Goal: Task Accomplishment & Management: Use online tool/utility

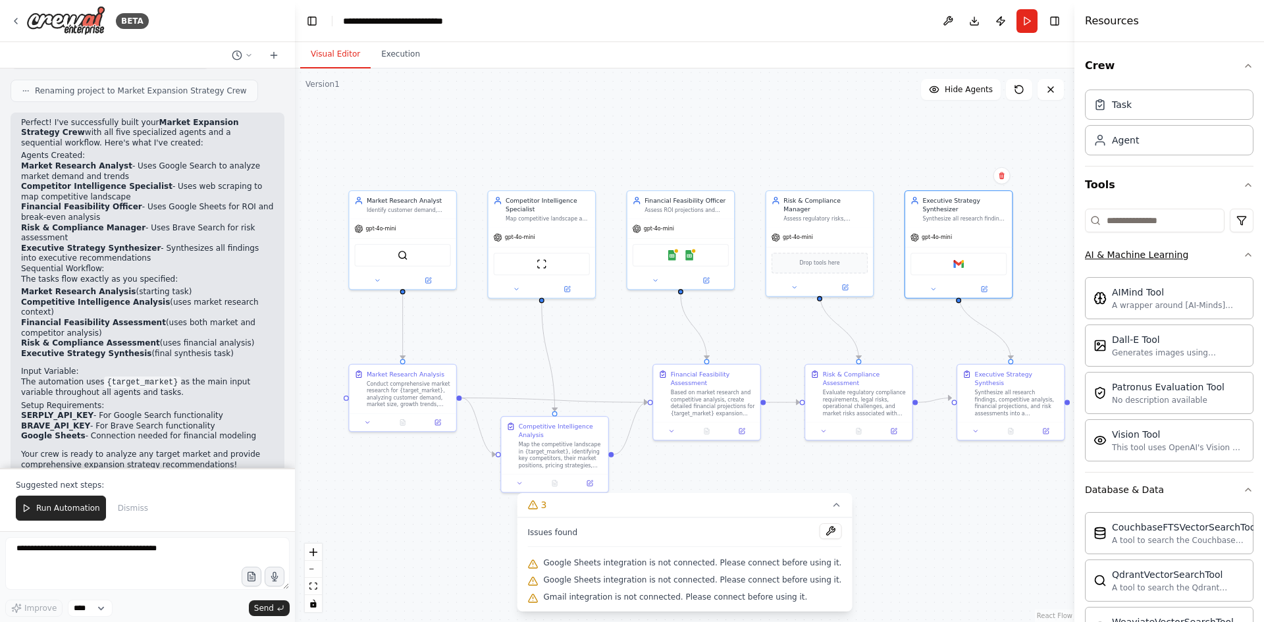
click at [1230, 250] on button "AI & Machine Learning" at bounding box center [1169, 255] width 168 height 34
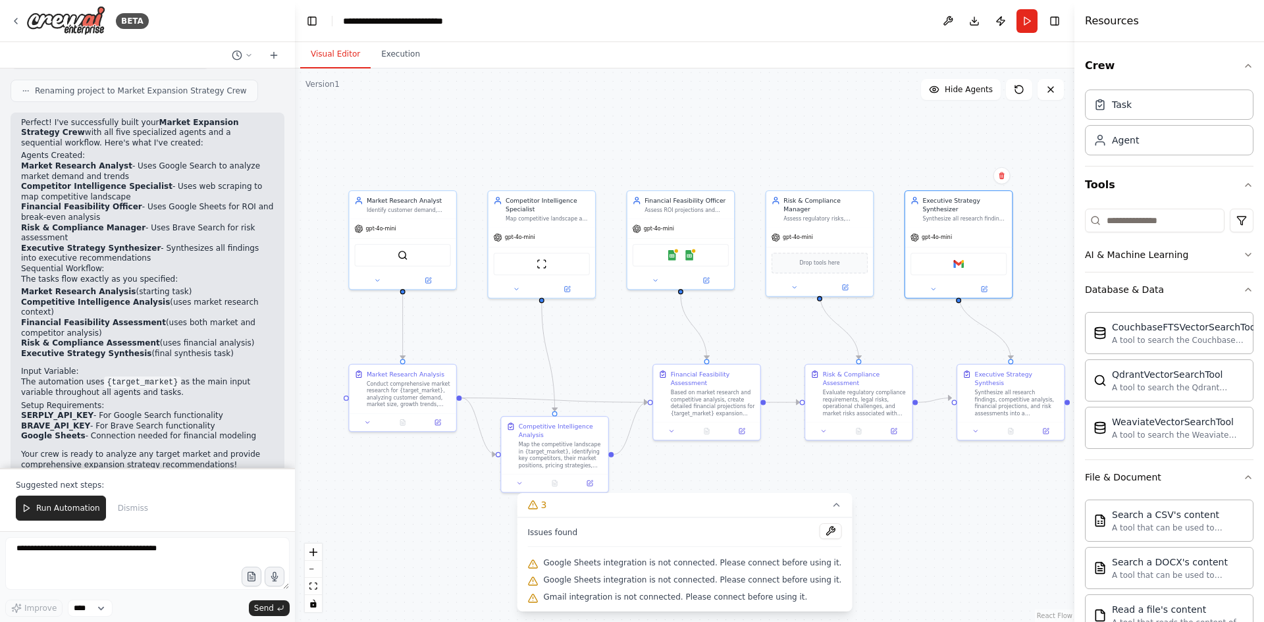
click at [1245, 280] on div "Crew Task Agent Tools AI & Machine Learning Database & Data CouchbaseFTSVectorS…" at bounding box center [1169, 332] width 190 height 580
click at [1243, 287] on icon "button" at bounding box center [1248, 289] width 11 height 11
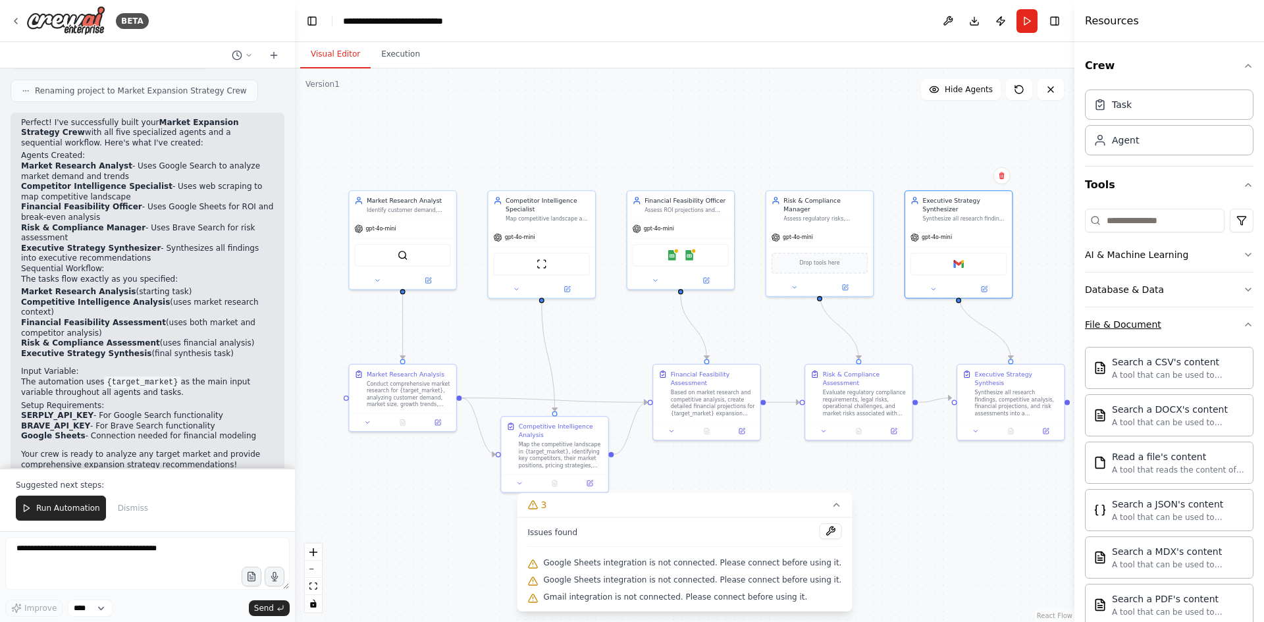
click at [1243, 324] on icon "button" at bounding box center [1248, 324] width 11 height 11
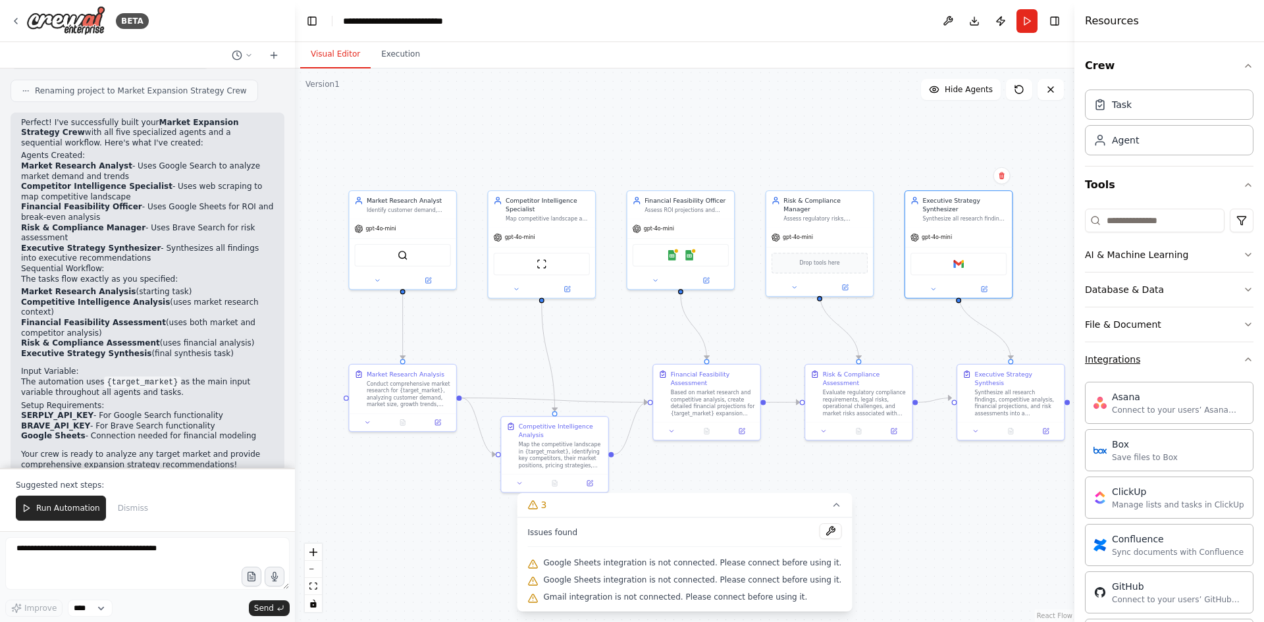
click at [1229, 359] on button "Integrations" at bounding box center [1169, 359] width 168 height 34
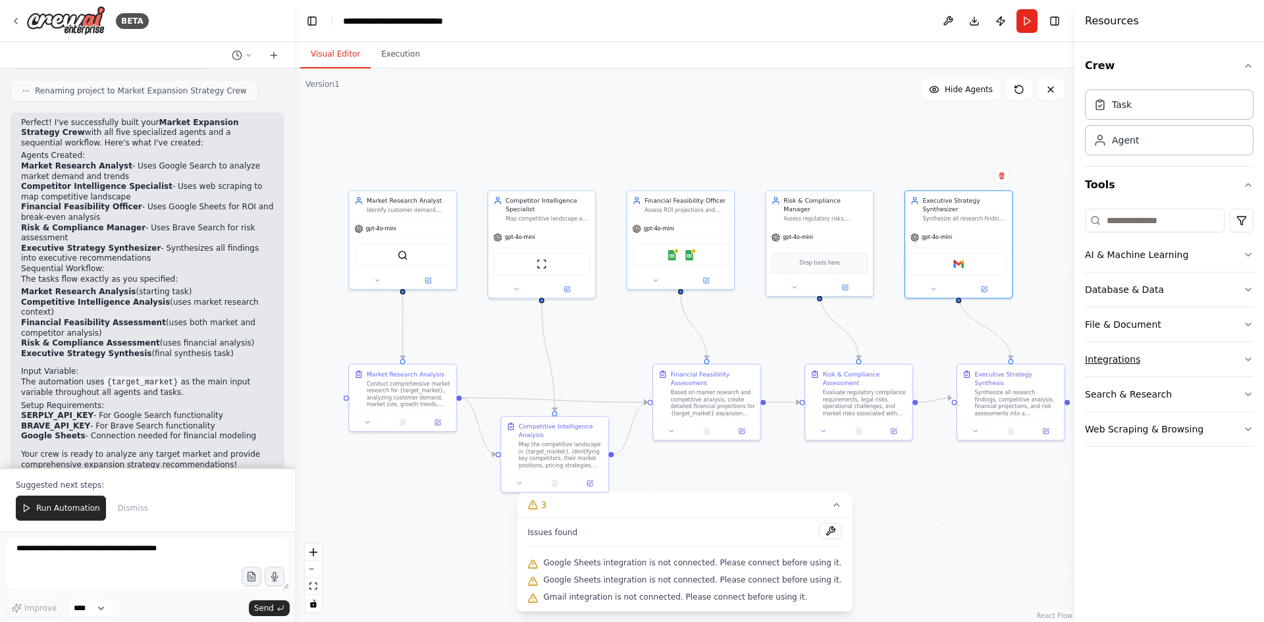
click at [1107, 355] on div "Integrations" at bounding box center [1112, 359] width 55 height 13
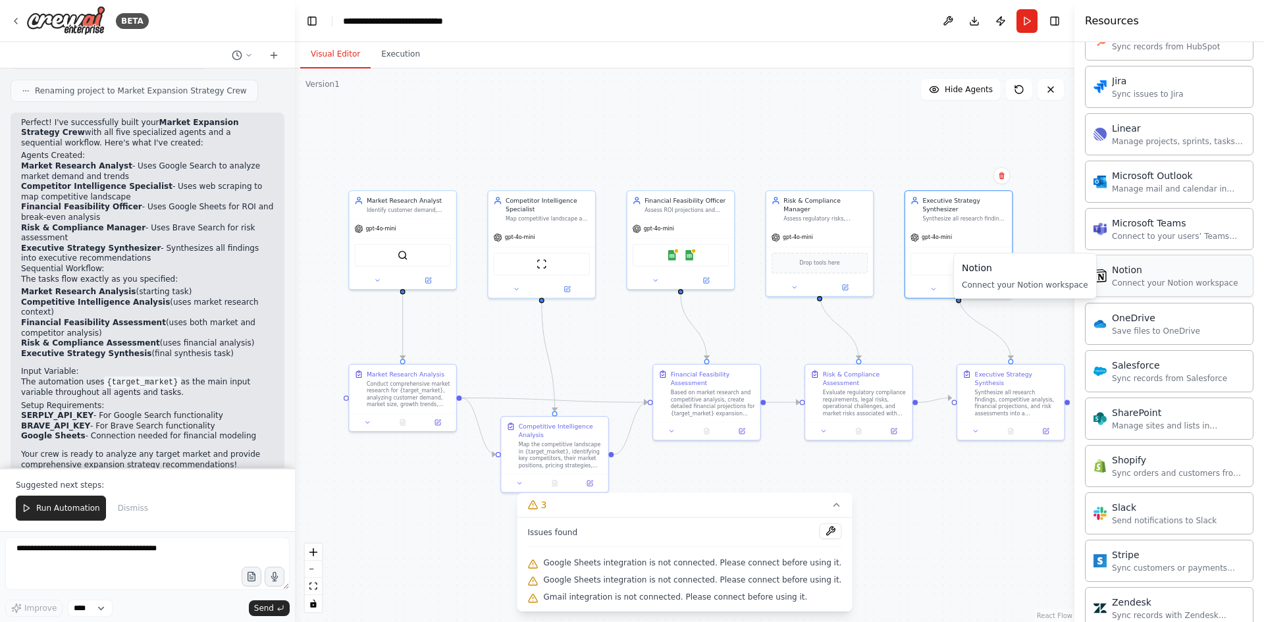
scroll to position [899, 0]
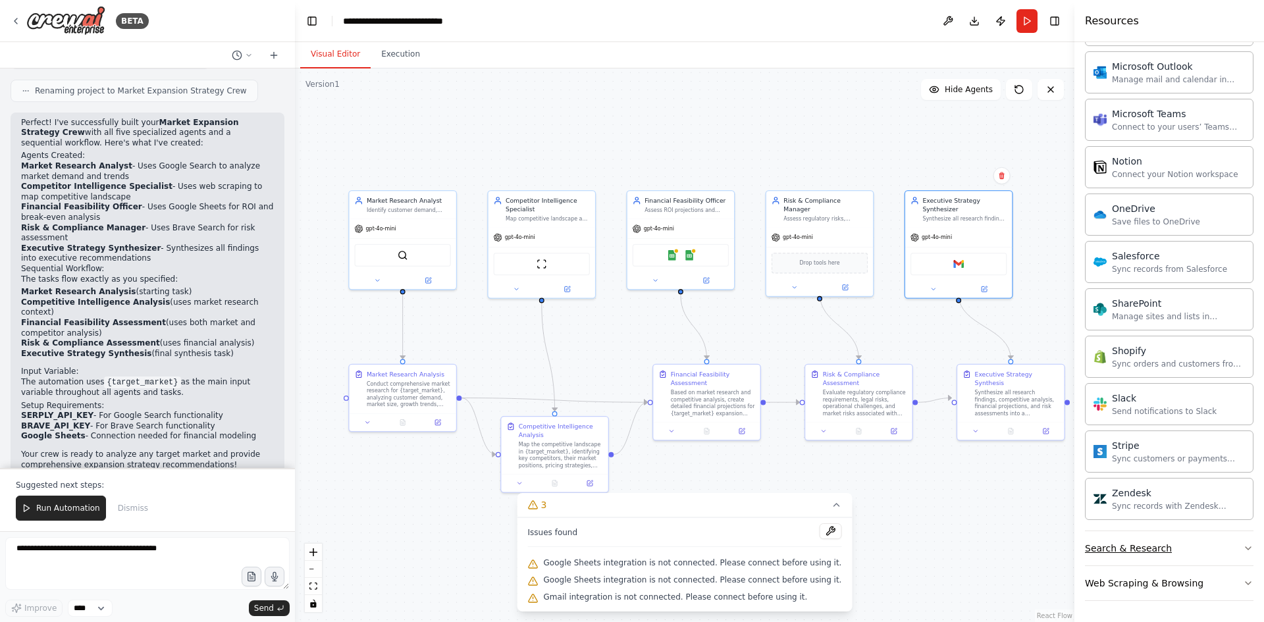
click at [1178, 551] on button "Search & Research" at bounding box center [1169, 548] width 168 height 34
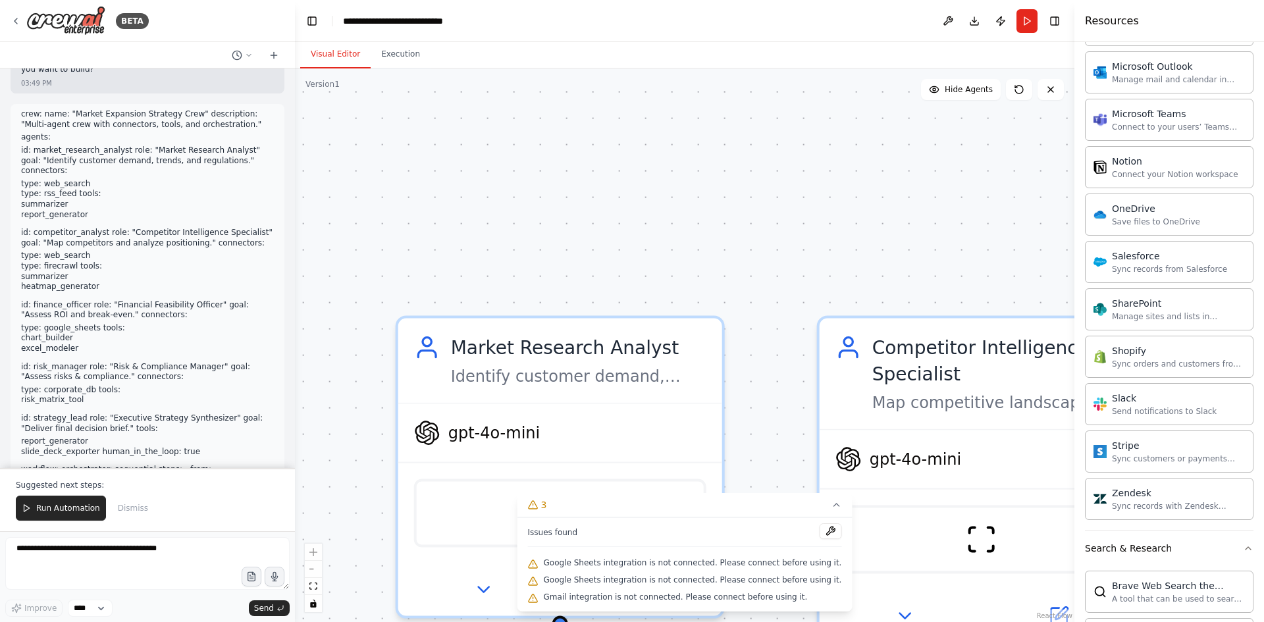
scroll to position [0, 0]
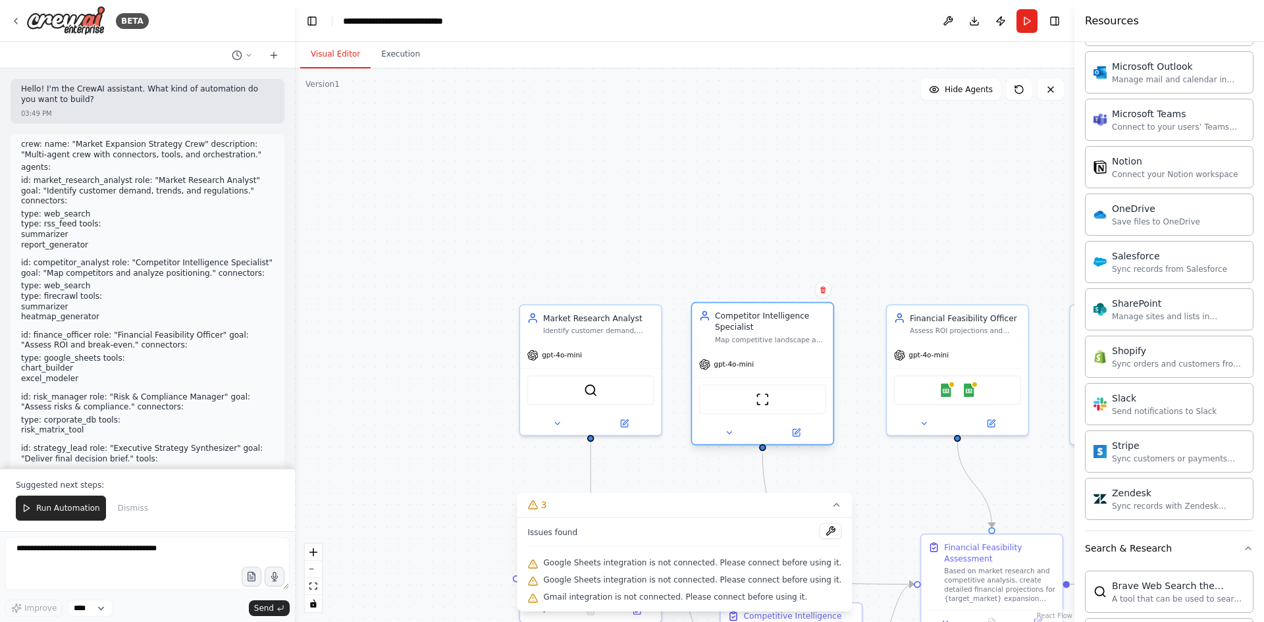
drag, startPoint x: 714, startPoint y: 343, endPoint x: 706, endPoint y: 338, distance: 9.5
click at [706, 338] on div "Competitor Intelligence Specialist Map competitive landscape and analyze compet…" at bounding box center [762, 327] width 127 height 34
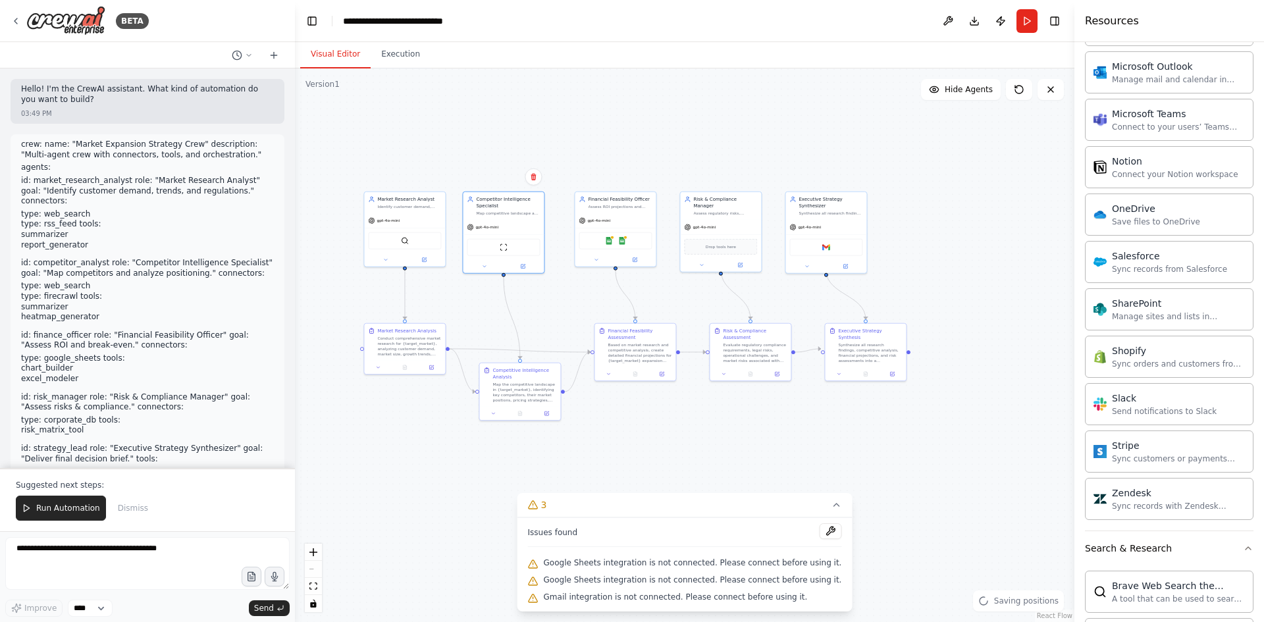
drag, startPoint x: 901, startPoint y: 500, endPoint x: 742, endPoint y: 374, distance: 203.3
click at [741, 375] on div ".deletable-edge-delete-btn { width: 20px; height: 20px; border: 0px solid #ffff…" at bounding box center [684, 345] width 779 height 554
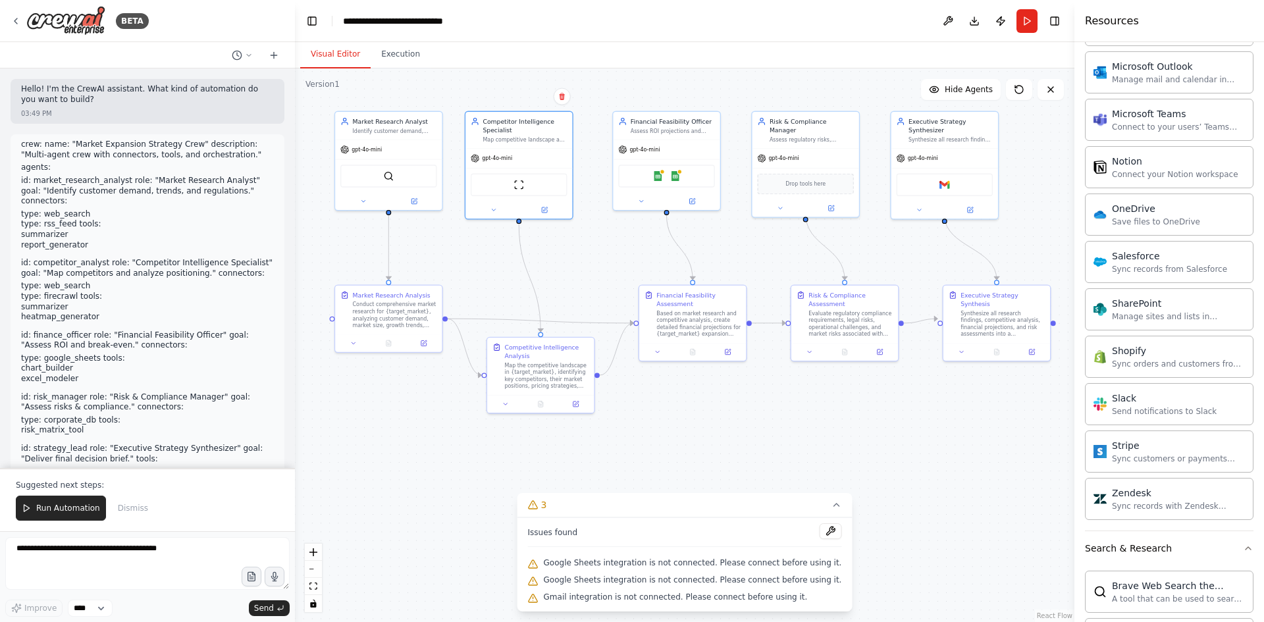
drag, startPoint x: 673, startPoint y: 419, endPoint x: 842, endPoint y: 448, distance: 171.0
click at [842, 448] on div ".deletable-edge-delete-btn { width: 20px; height: 20px; border: 0px solid #ffff…" at bounding box center [684, 345] width 779 height 554
click at [249, 57] on icon at bounding box center [249, 55] width 8 height 8
click at [325, 266] on div ".deletable-edge-delete-btn { width: 20px; height: 20px; border: 0px solid #ffff…" at bounding box center [684, 345] width 779 height 554
drag, startPoint x: 290, startPoint y: 134, endPoint x: 286, endPoint y: 187, distance: 53.5
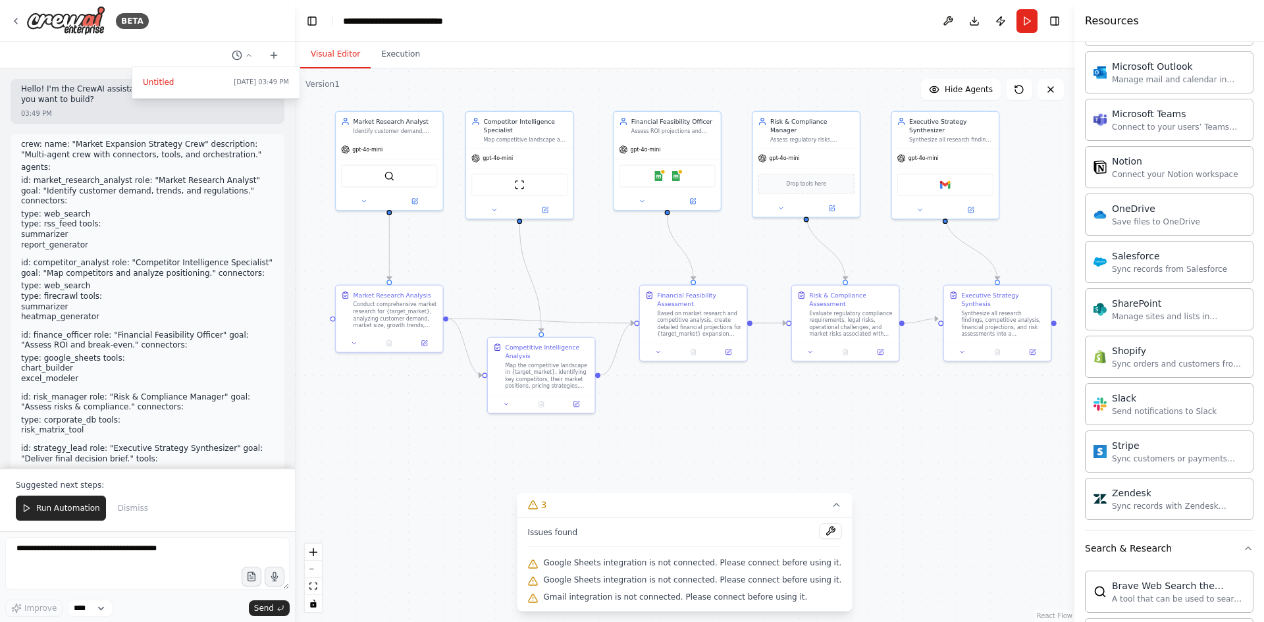
click at [286, 213] on div at bounding box center [147, 311] width 295 height 622
click at [276, 51] on icon at bounding box center [274, 55] width 11 height 11
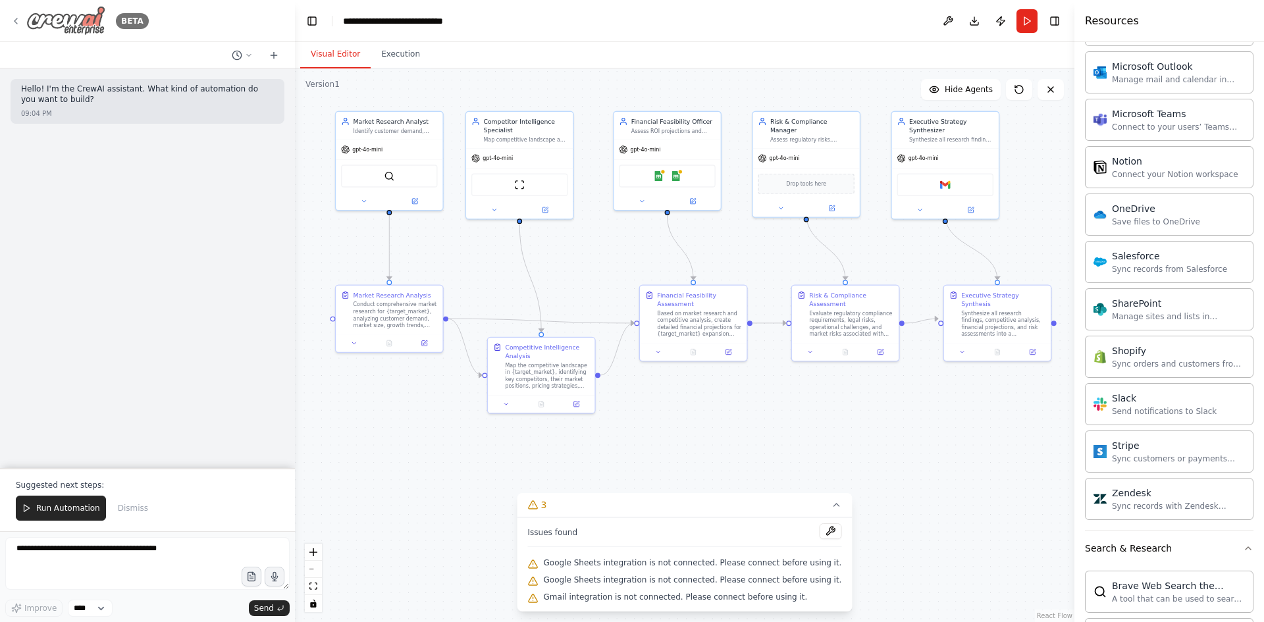
click at [14, 16] on icon at bounding box center [16, 21] width 11 height 11
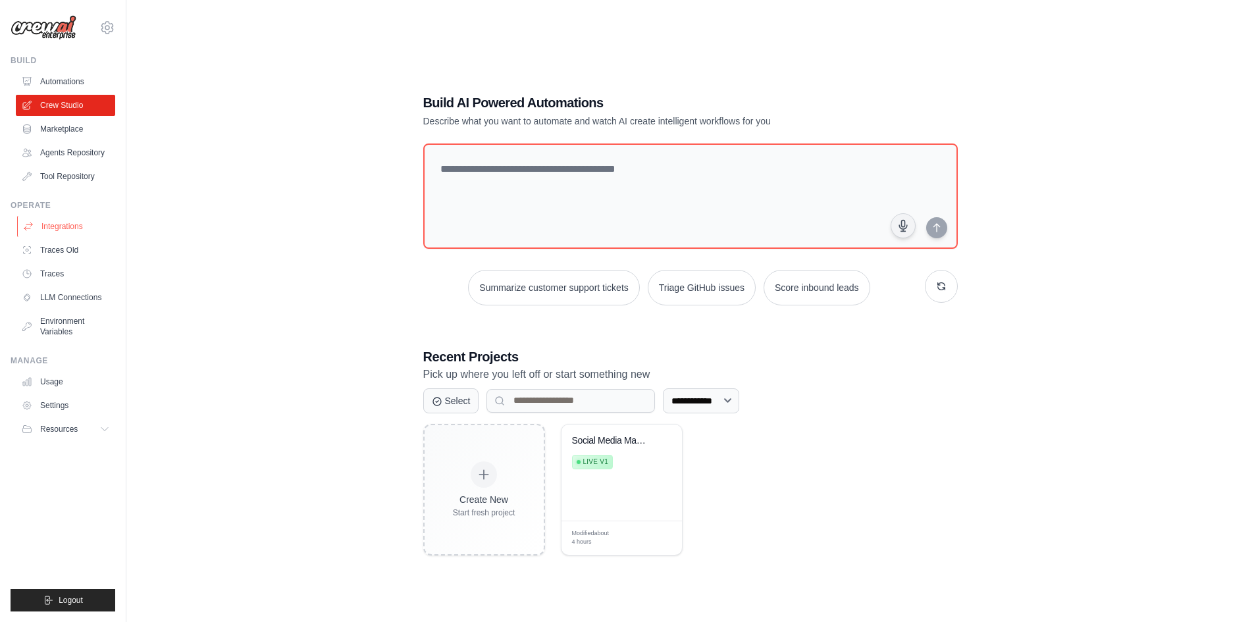
click at [73, 230] on link "Integrations" at bounding box center [66, 226] width 99 height 21
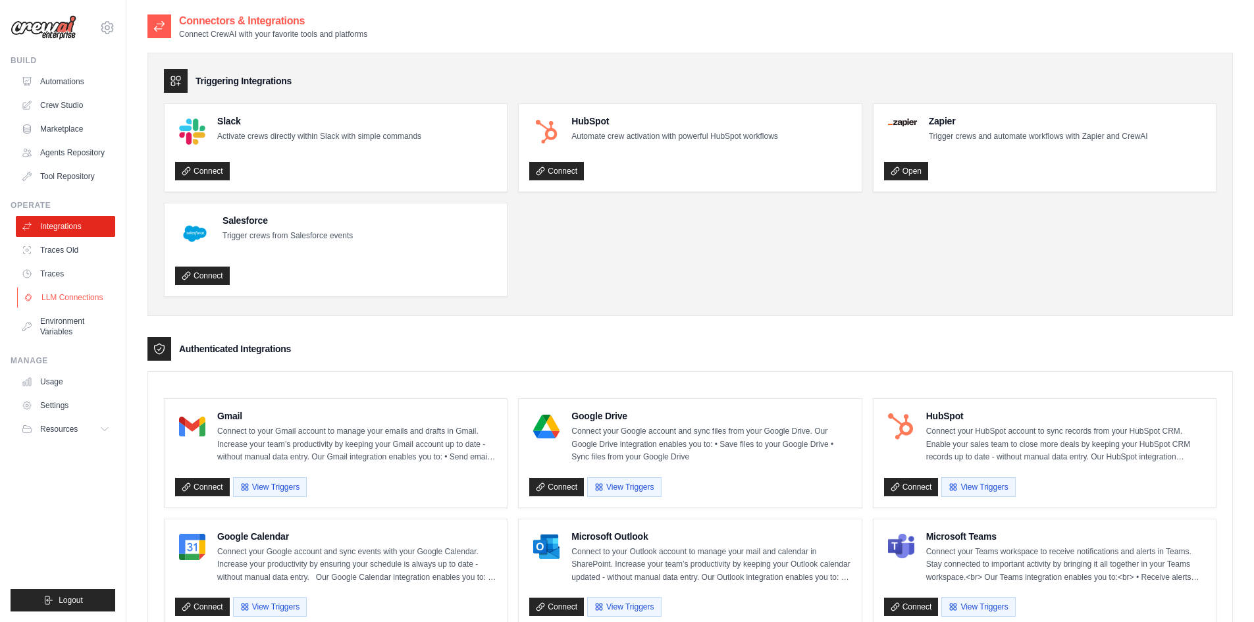
click at [40, 296] on link "LLM Connections" at bounding box center [66, 297] width 99 height 21
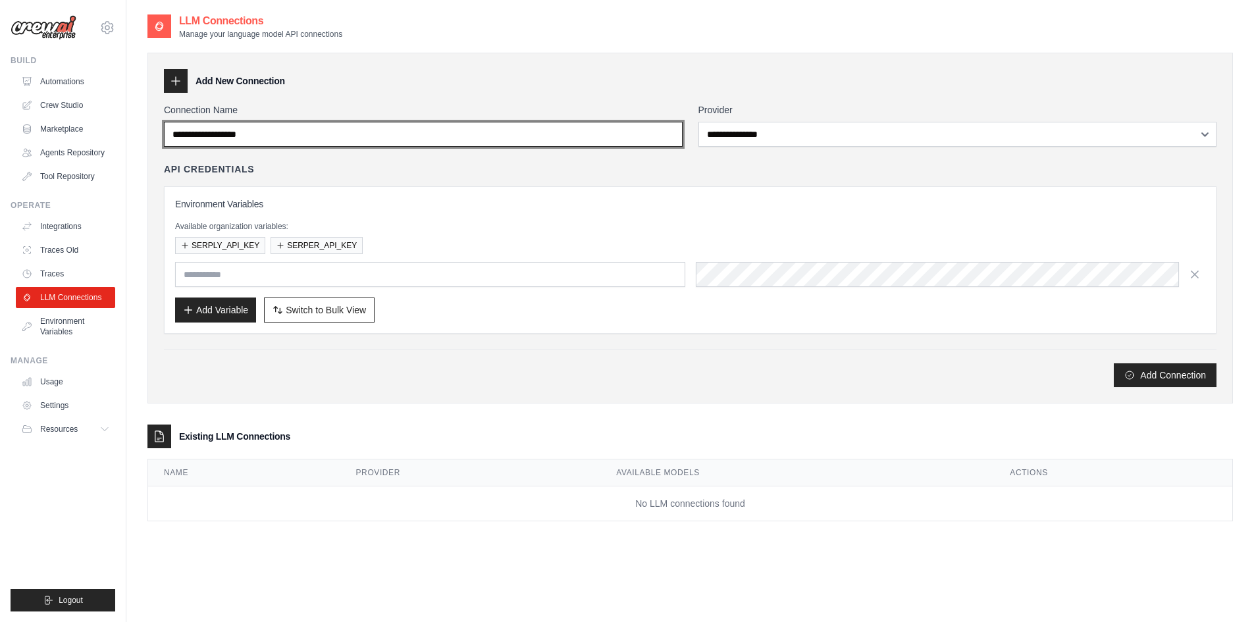
click at [402, 139] on input "Connection Name" at bounding box center [423, 134] width 519 height 25
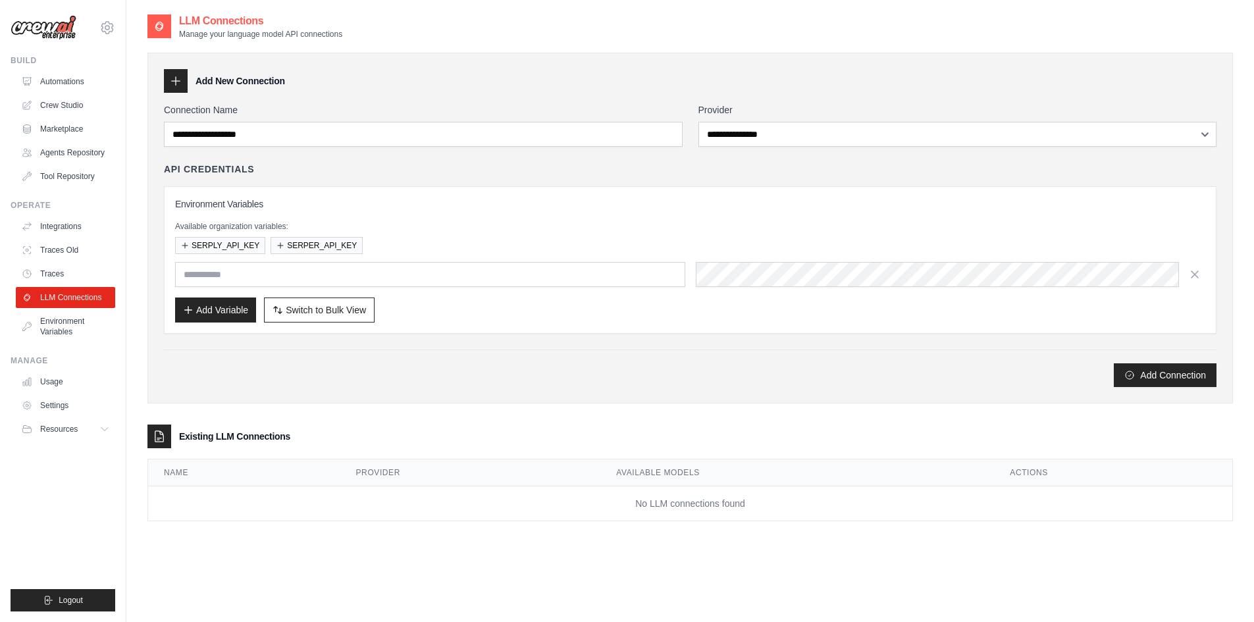
click at [471, 237] on div "SERPLY_API_KEY SERPER_API_KEY" at bounding box center [690, 245] width 1030 height 17
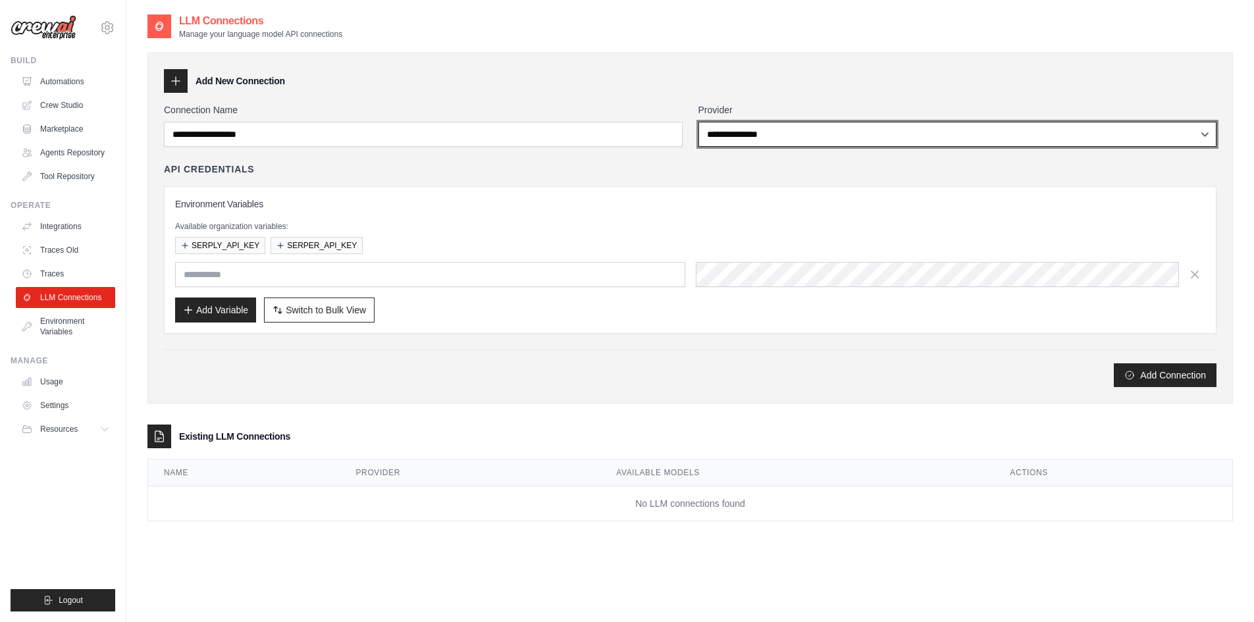
click at [796, 138] on select "**********" at bounding box center [957, 134] width 519 height 25
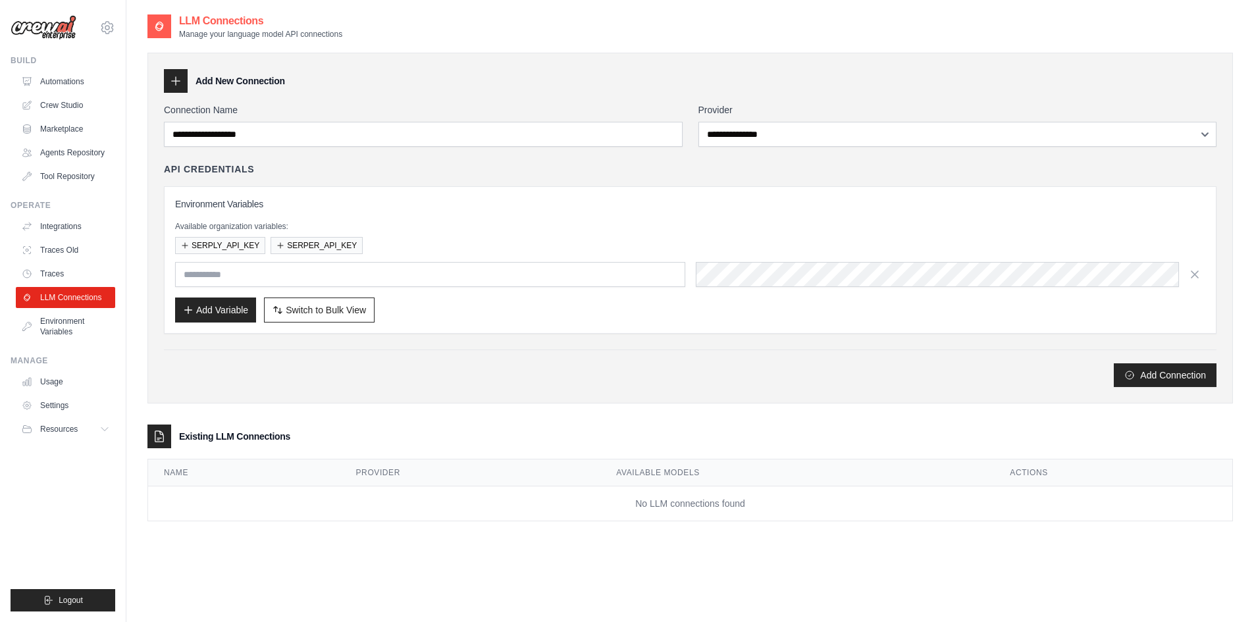
click at [526, 213] on div "Environment Variables Available organization variables: SERPLY_API_KEY SERPER_A…" at bounding box center [690, 259] width 1030 height 125
click at [60, 326] on link "Environment Variables" at bounding box center [66, 327] width 99 height 32
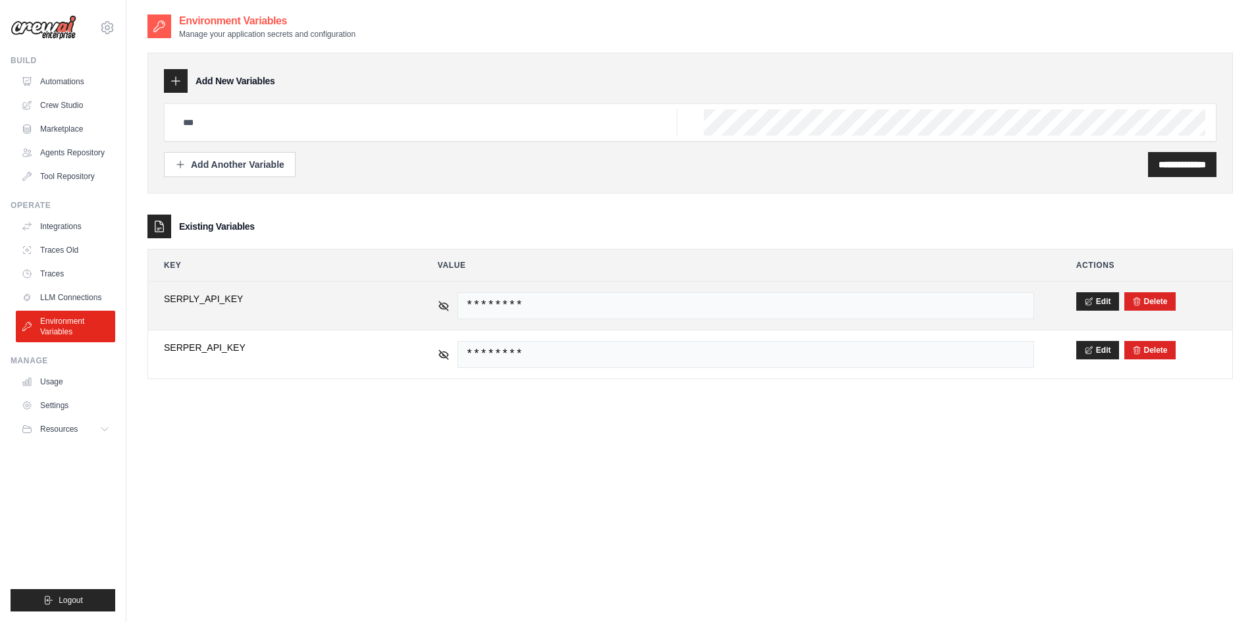
click at [434, 308] on td "********" at bounding box center [736, 306] width 628 height 48
click at [441, 302] on icon at bounding box center [443, 305] width 9 height 9
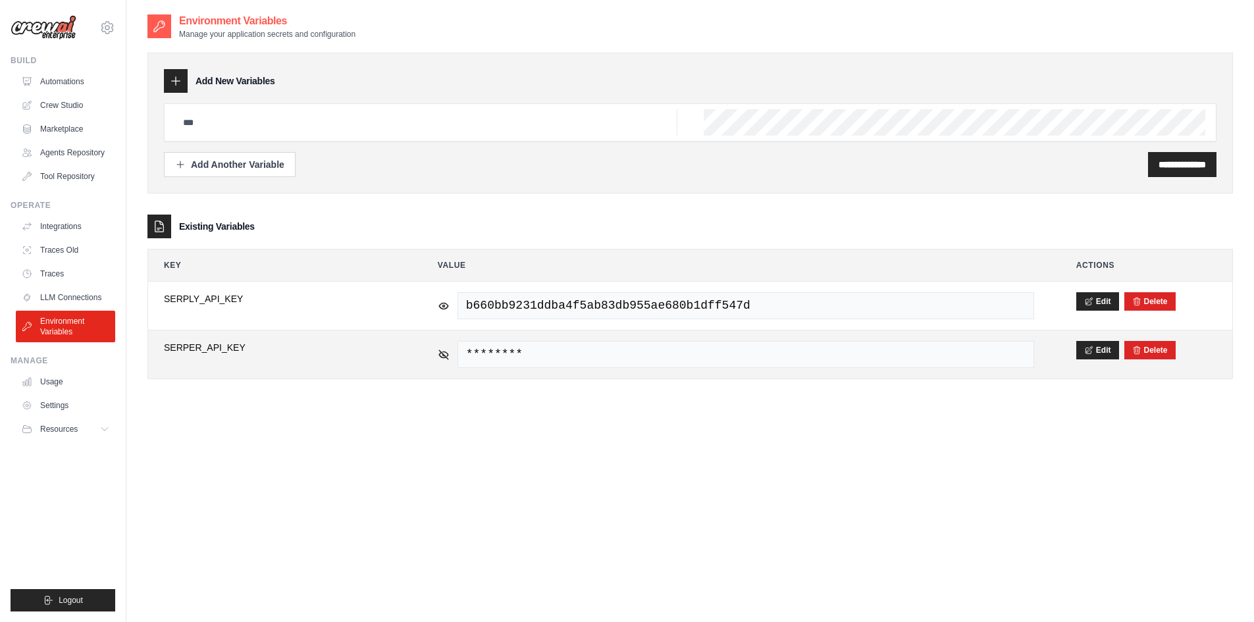
click at [448, 363] on div "********" at bounding box center [736, 354] width 596 height 27
click at [448, 353] on icon at bounding box center [443, 354] width 9 height 6
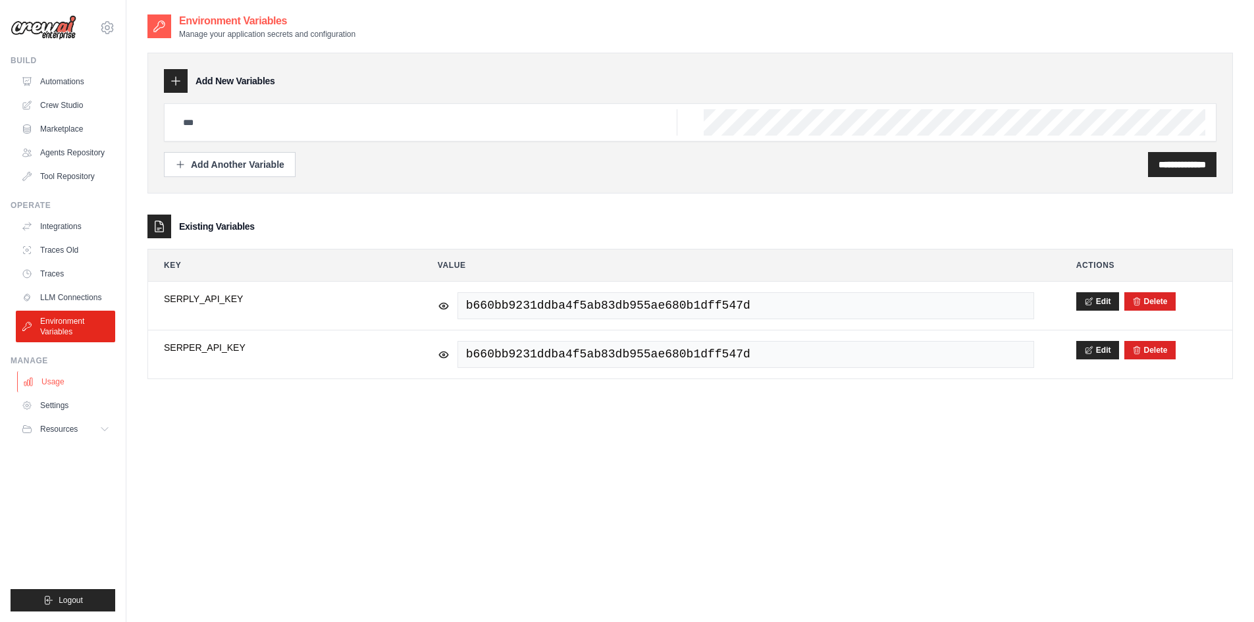
click at [52, 378] on link "Usage" at bounding box center [66, 381] width 99 height 21
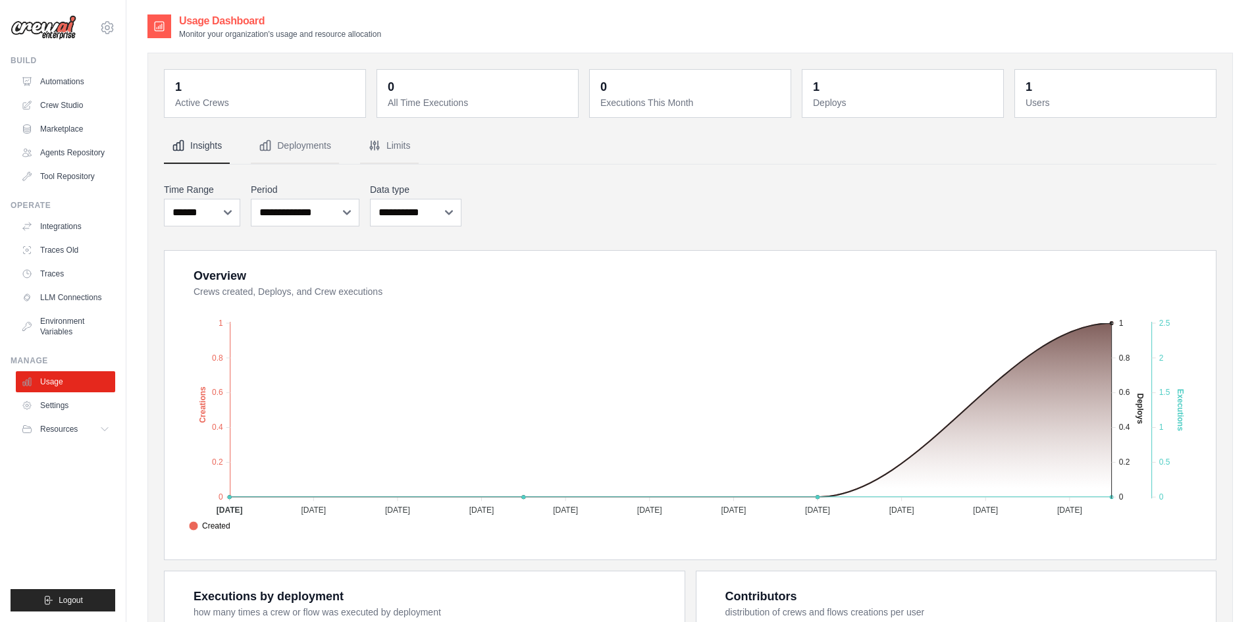
click at [192, 83] on dd "1" at bounding box center [266, 87] width 182 height 18
click at [183, 85] on dd "1" at bounding box center [266, 87] width 182 height 18
click at [315, 145] on button "Deployments" at bounding box center [295, 146] width 88 height 36
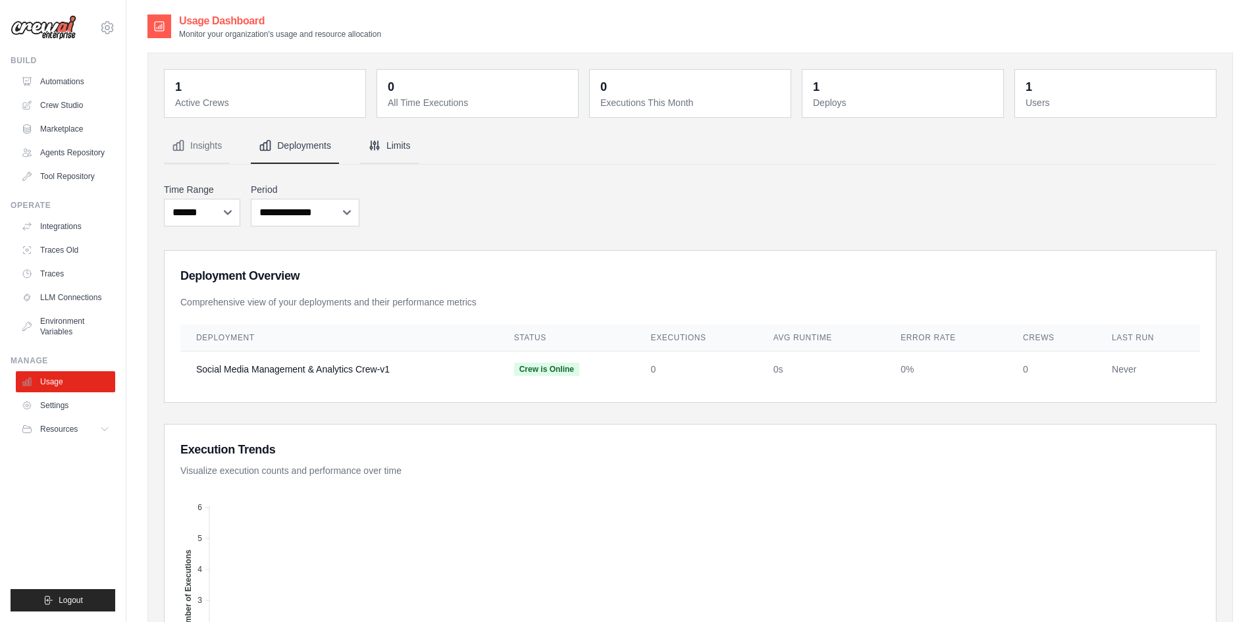
click at [381, 151] on icon "Tabs" at bounding box center [374, 145] width 13 height 13
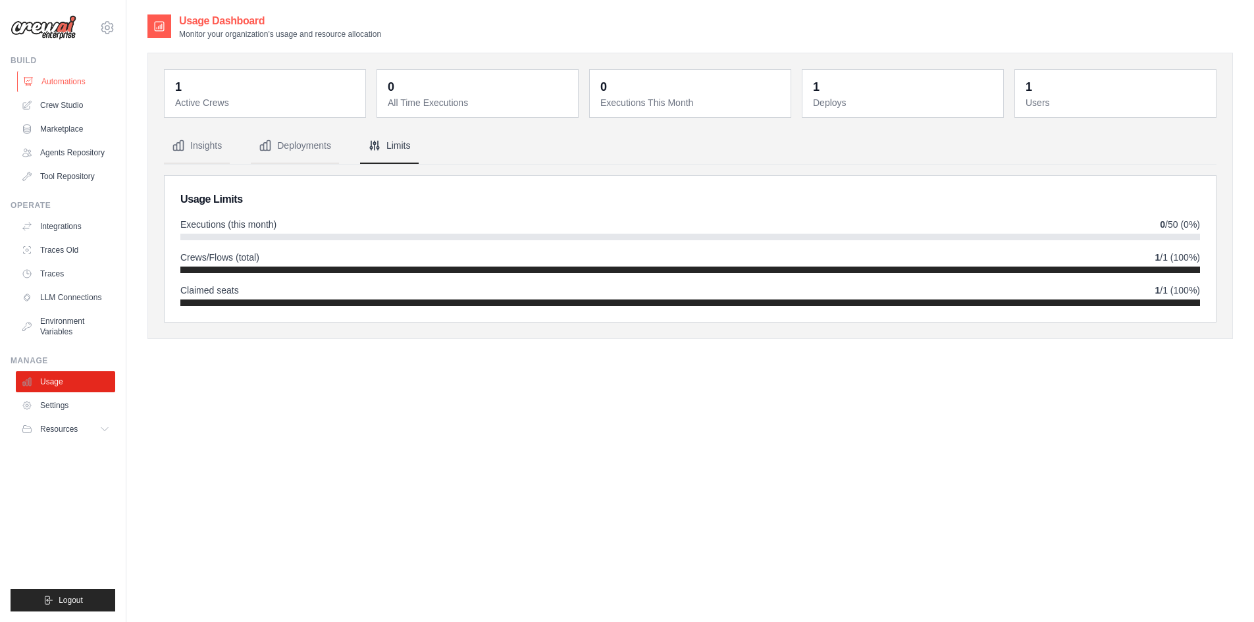
click at [70, 88] on link "Automations" at bounding box center [66, 81] width 99 height 21
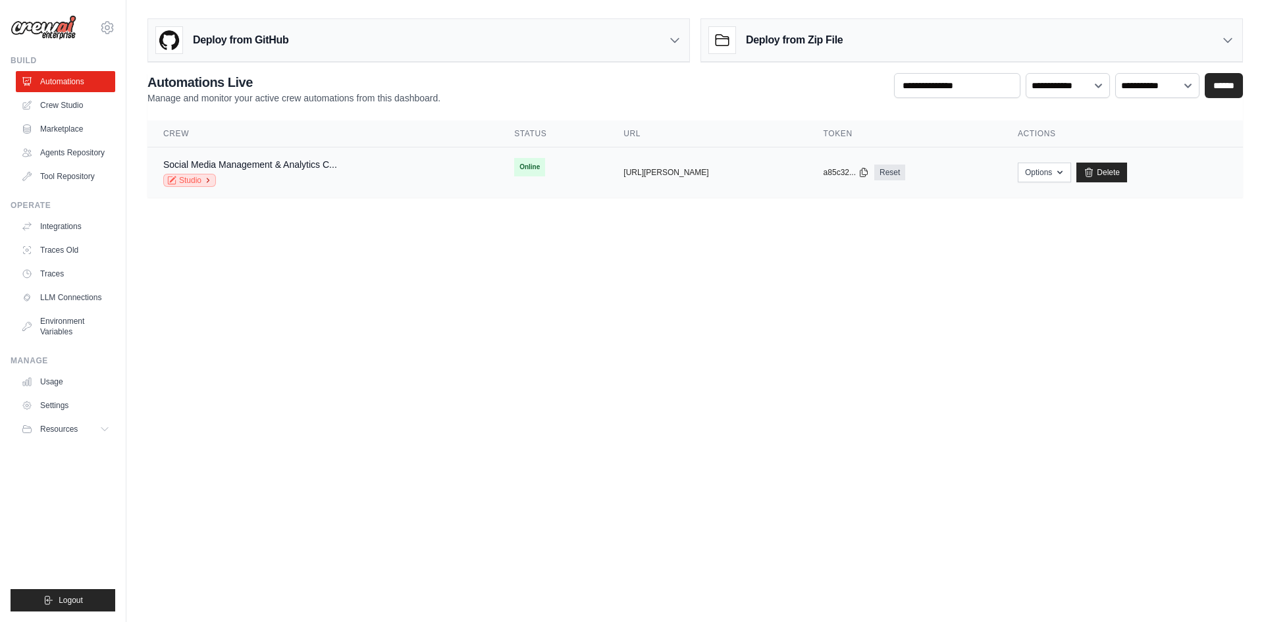
click at [209, 182] on icon at bounding box center [208, 180] width 8 height 8
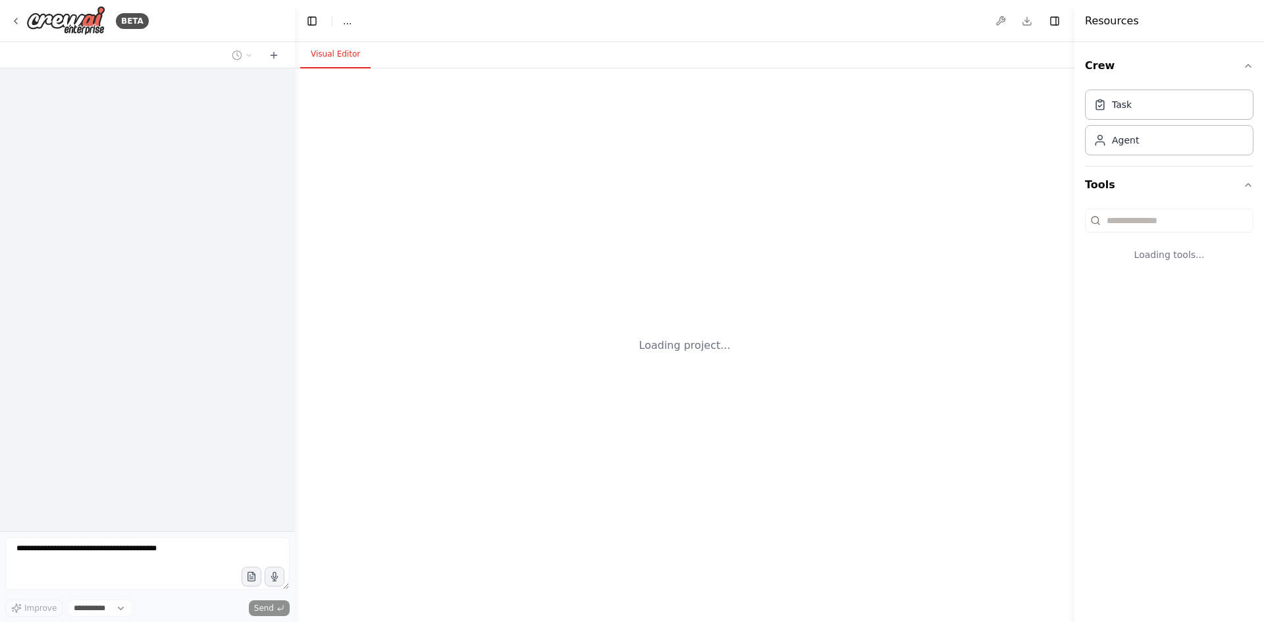
select select "****"
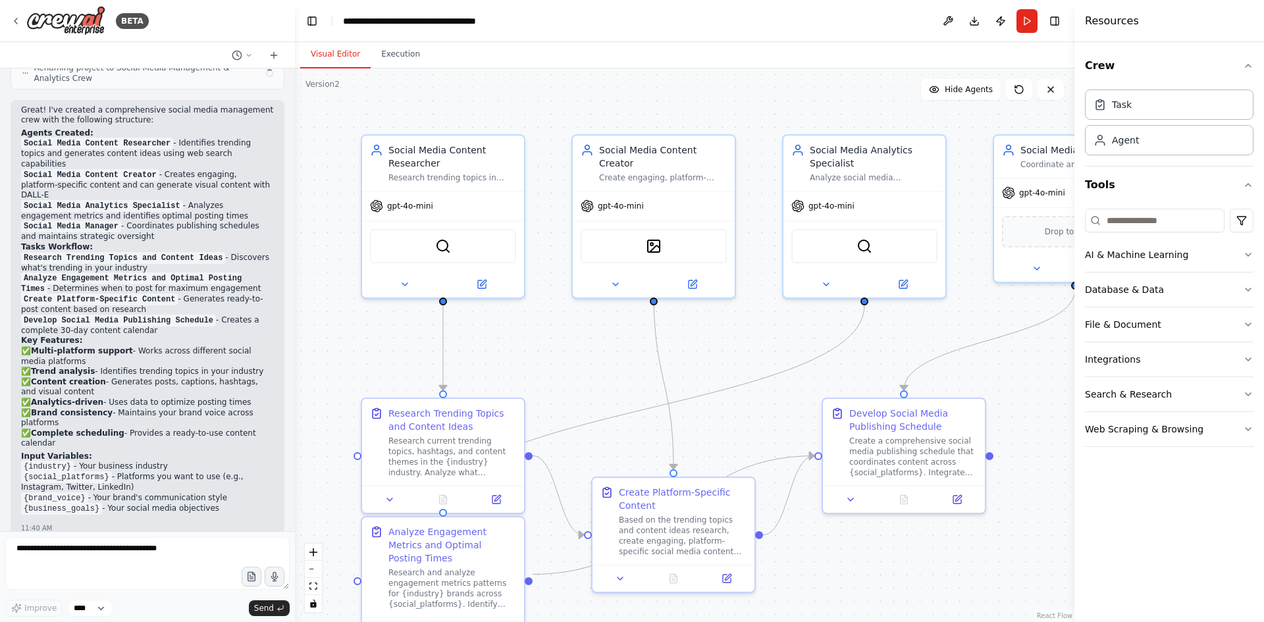
scroll to position [1391, 0]
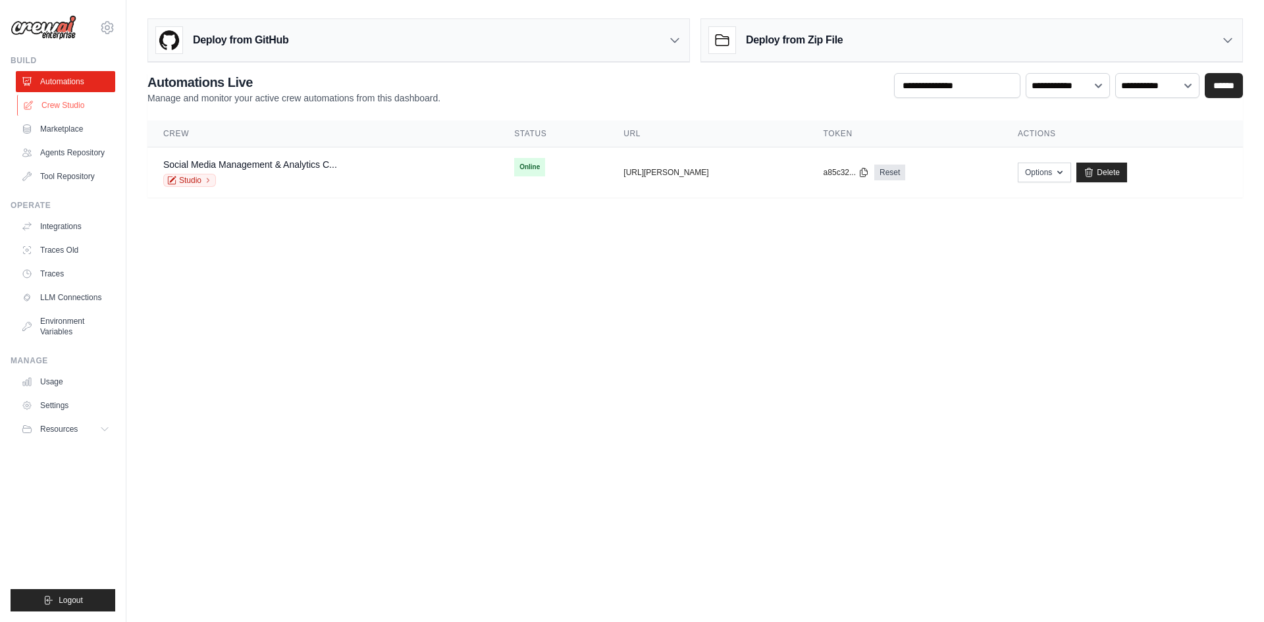
click at [53, 102] on link "Crew Studio" at bounding box center [66, 105] width 99 height 21
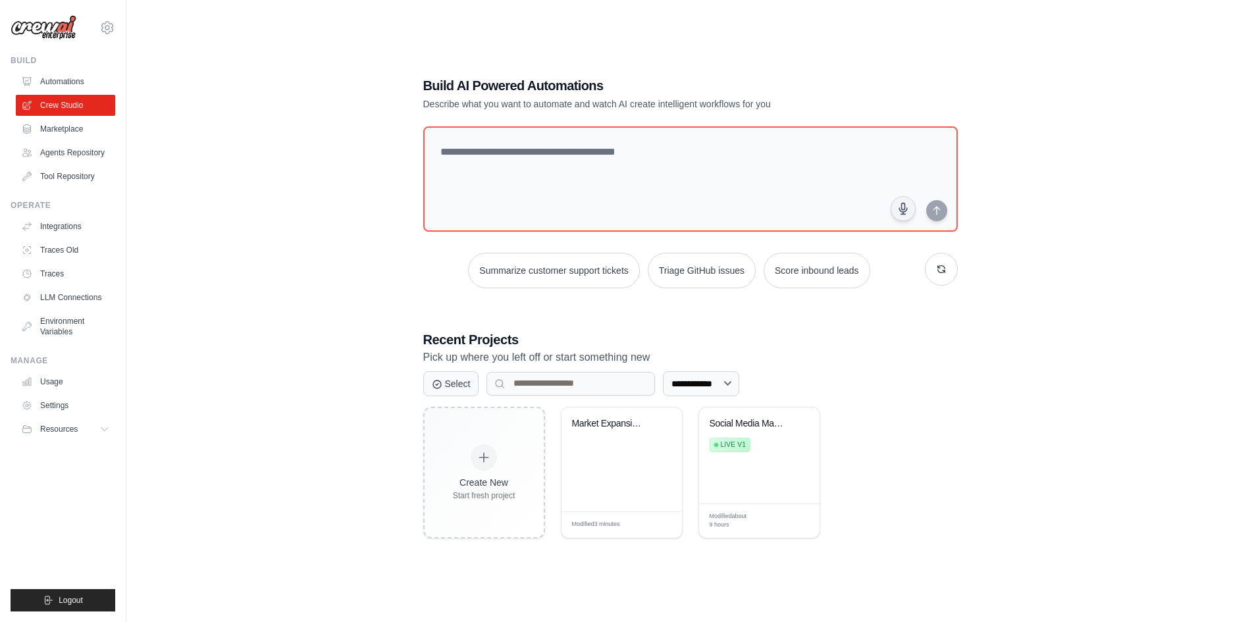
scroll to position [26, 0]
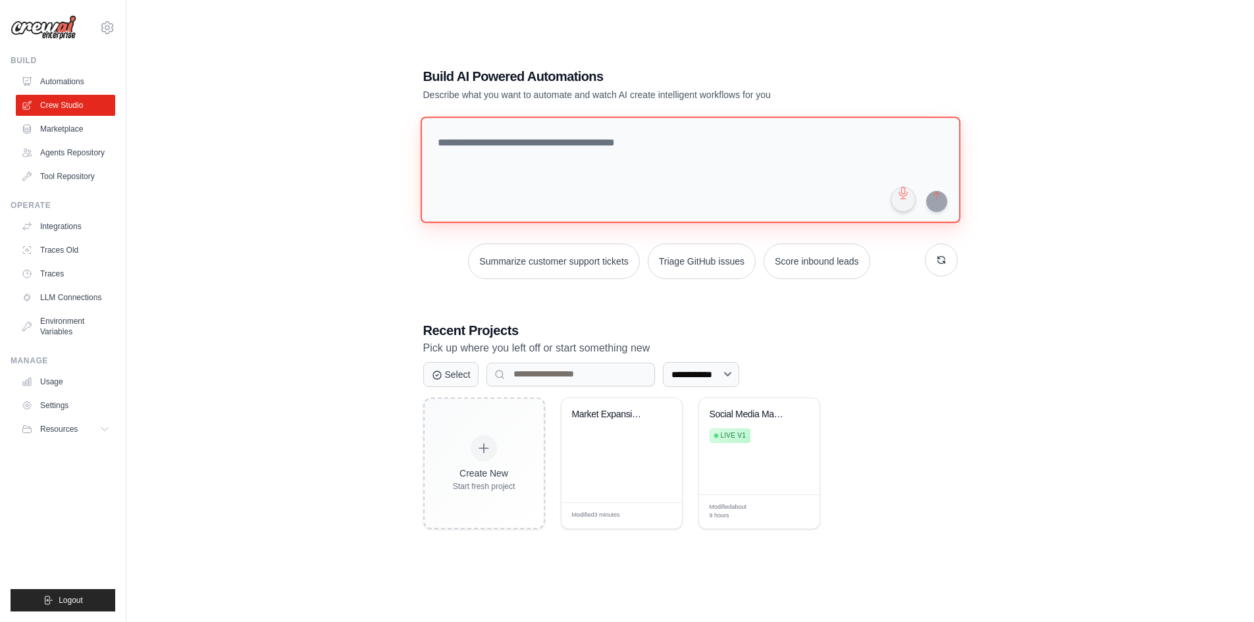
click at [565, 142] on textarea at bounding box center [690, 170] width 540 height 107
type textarea "**********"
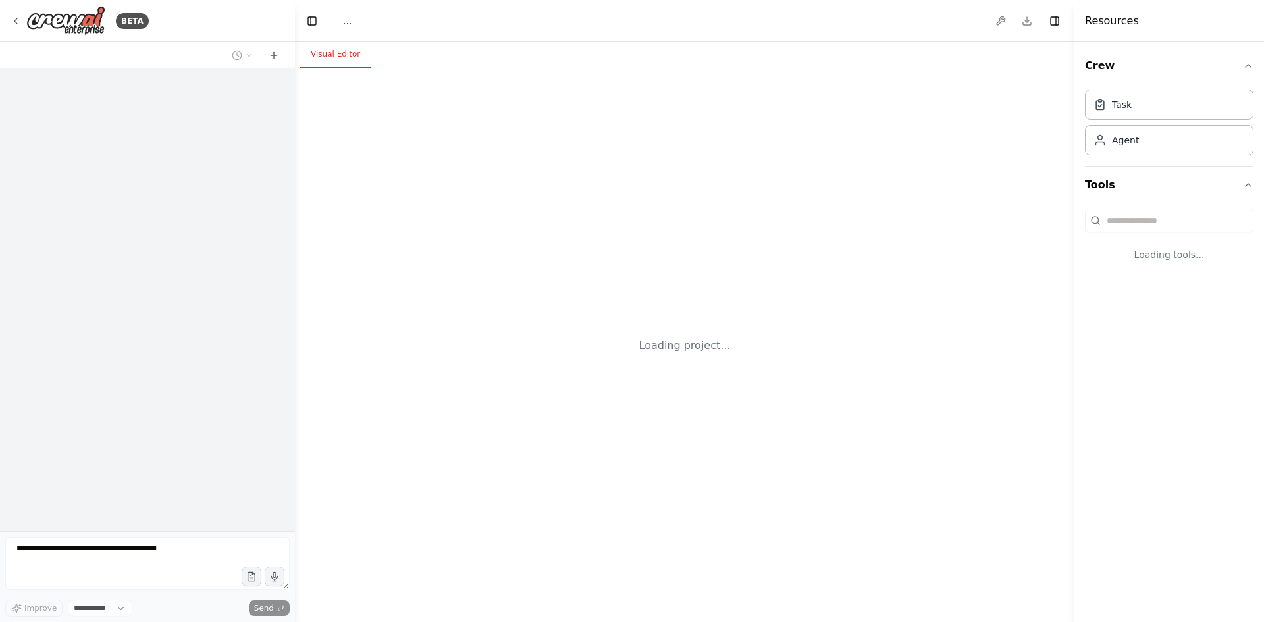
select select "****"
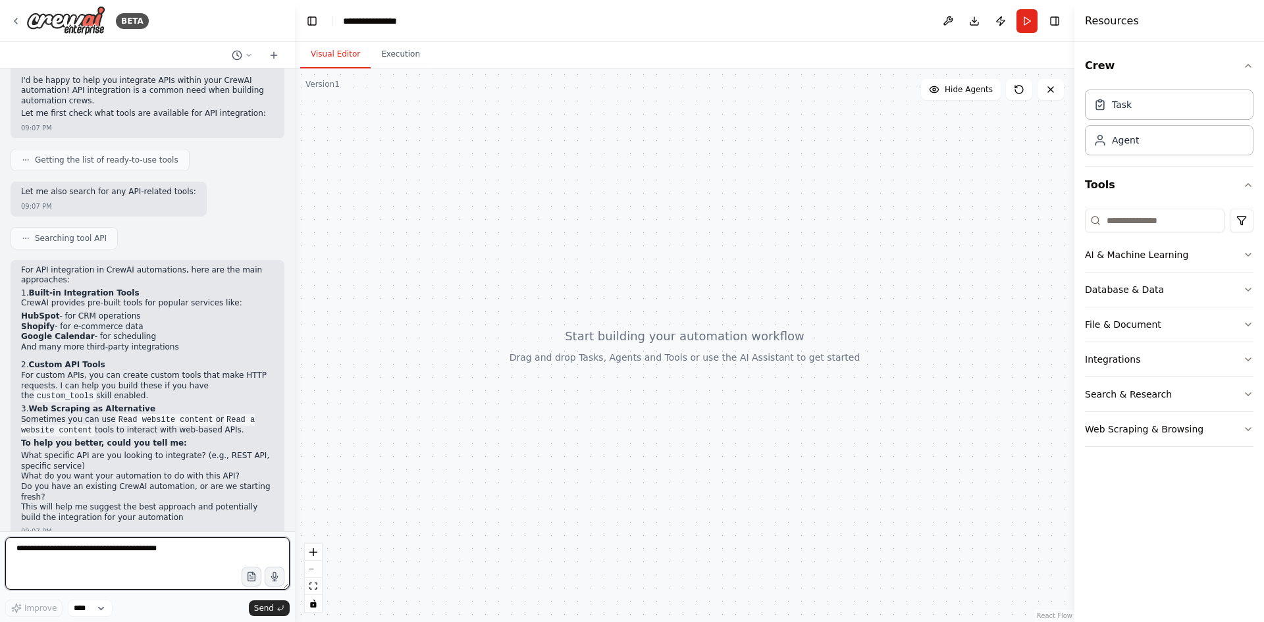
scroll to position [88, 0]
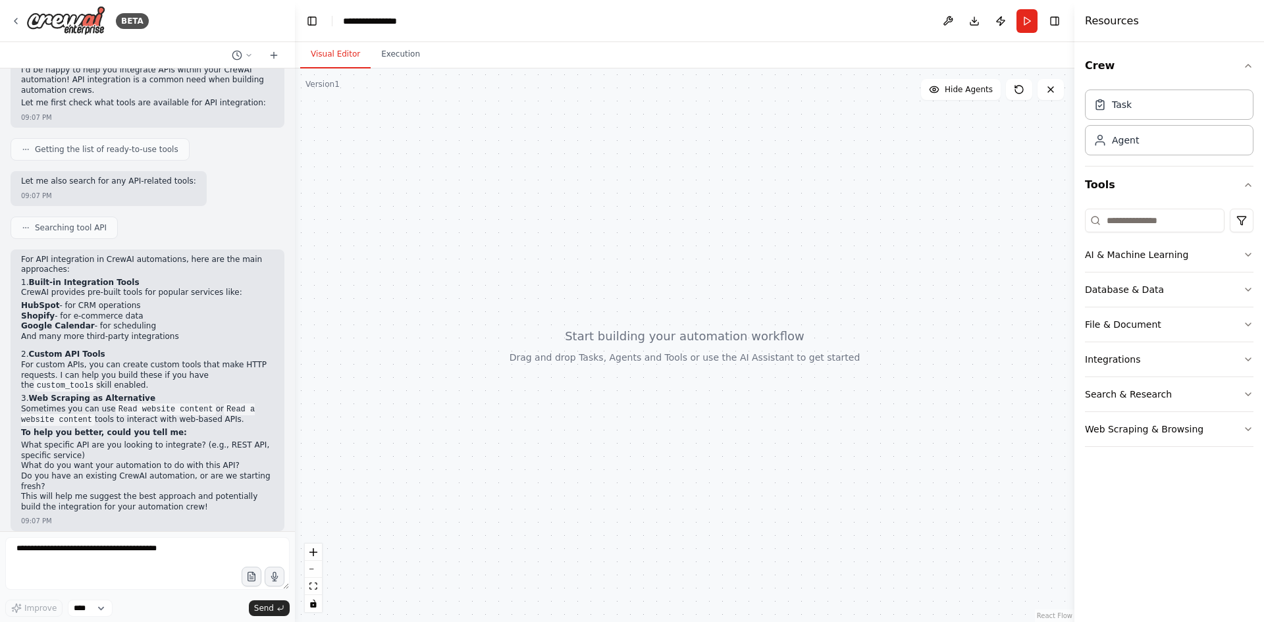
drag, startPoint x: 84, startPoint y: 366, endPoint x: 201, endPoint y: 378, distance: 117.8
click at [201, 378] on p "For custom APIs, you can create custom tools that make HTTP requests. I can hel…" at bounding box center [147, 375] width 253 height 31
click at [96, 380] on code "custom_tools" at bounding box center [65, 386] width 62 height 12
